Goal: Use online tool/utility: Use online tool/utility

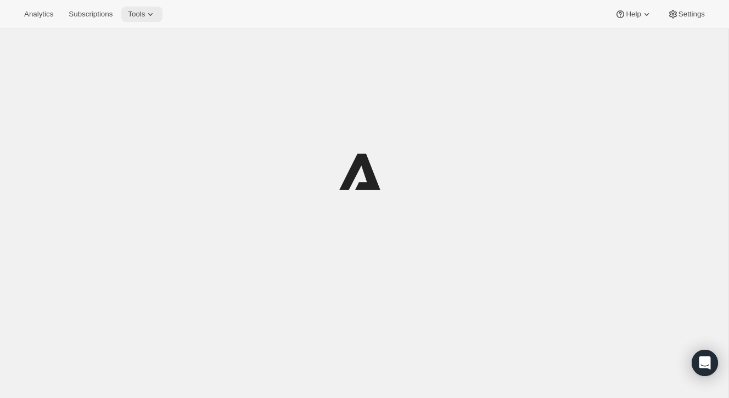
click at [148, 20] on button "Tools" at bounding box center [141, 14] width 41 height 15
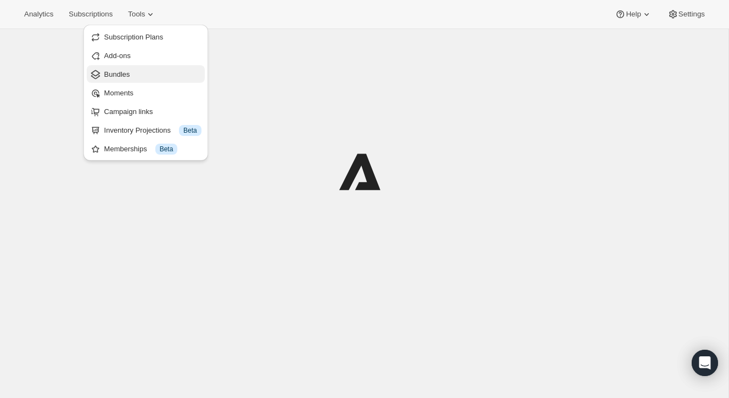
click at [128, 76] on span "Bundles" at bounding box center [117, 74] width 26 height 8
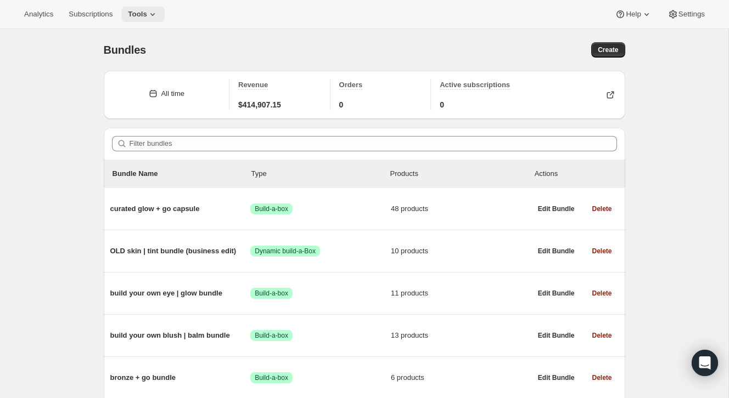
click at [143, 19] on button "Tools" at bounding box center [142, 14] width 43 height 15
